Goal: Go to known website: Access a specific website the user already knows

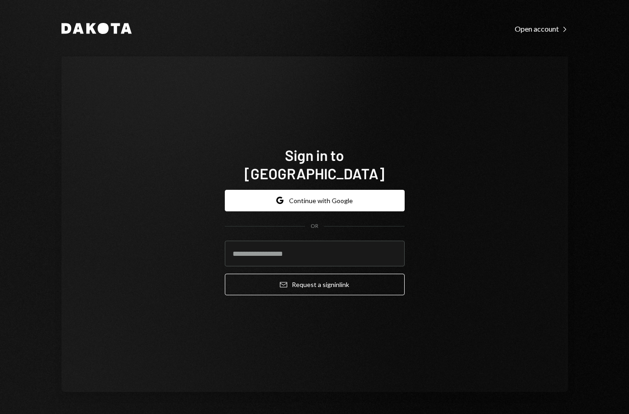
type input "**********"
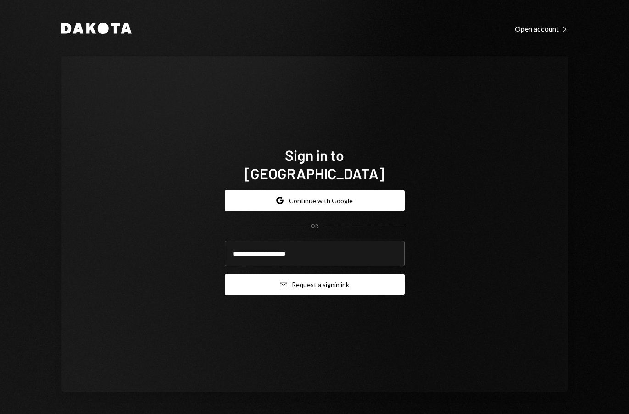
click at [336, 278] on button "Email Request a sign in link" at bounding box center [315, 285] width 180 height 22
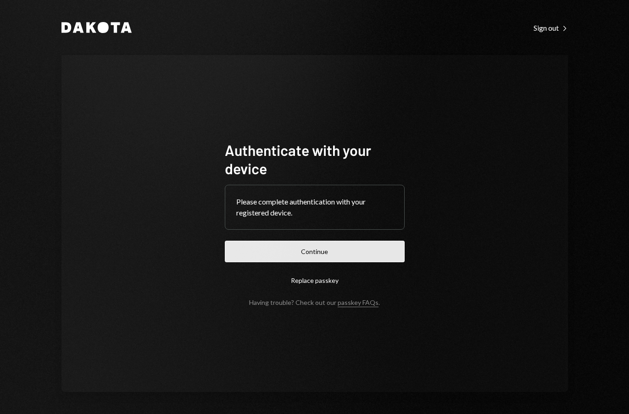
click at [363, 255] on button "Continue" at bounding box center [315, 252] width 180 height 22
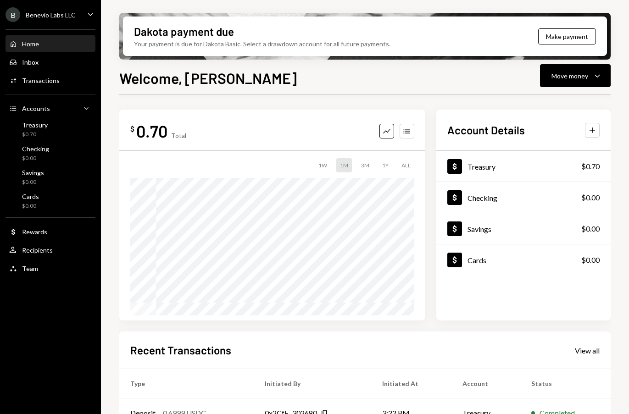
scroll to position [21, 0]
